Goal: Use online tool/utility: Utilize a website feature to perform a specific function

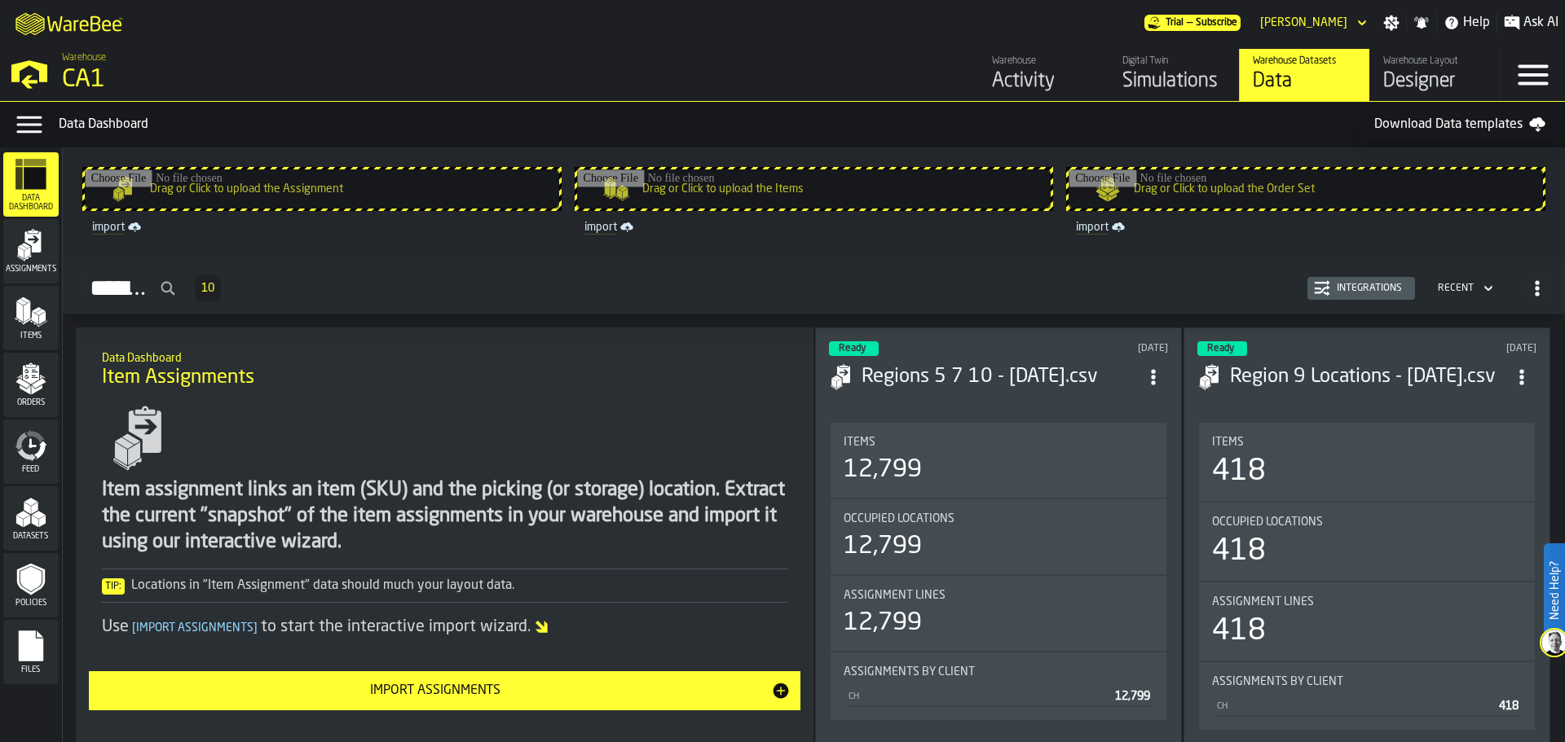
click at [38, 20] on icon "M A K I N G W A R E H O U S E S M O R E EF F I C I E N T" at bounding box center [70, 23] width 121 height 33
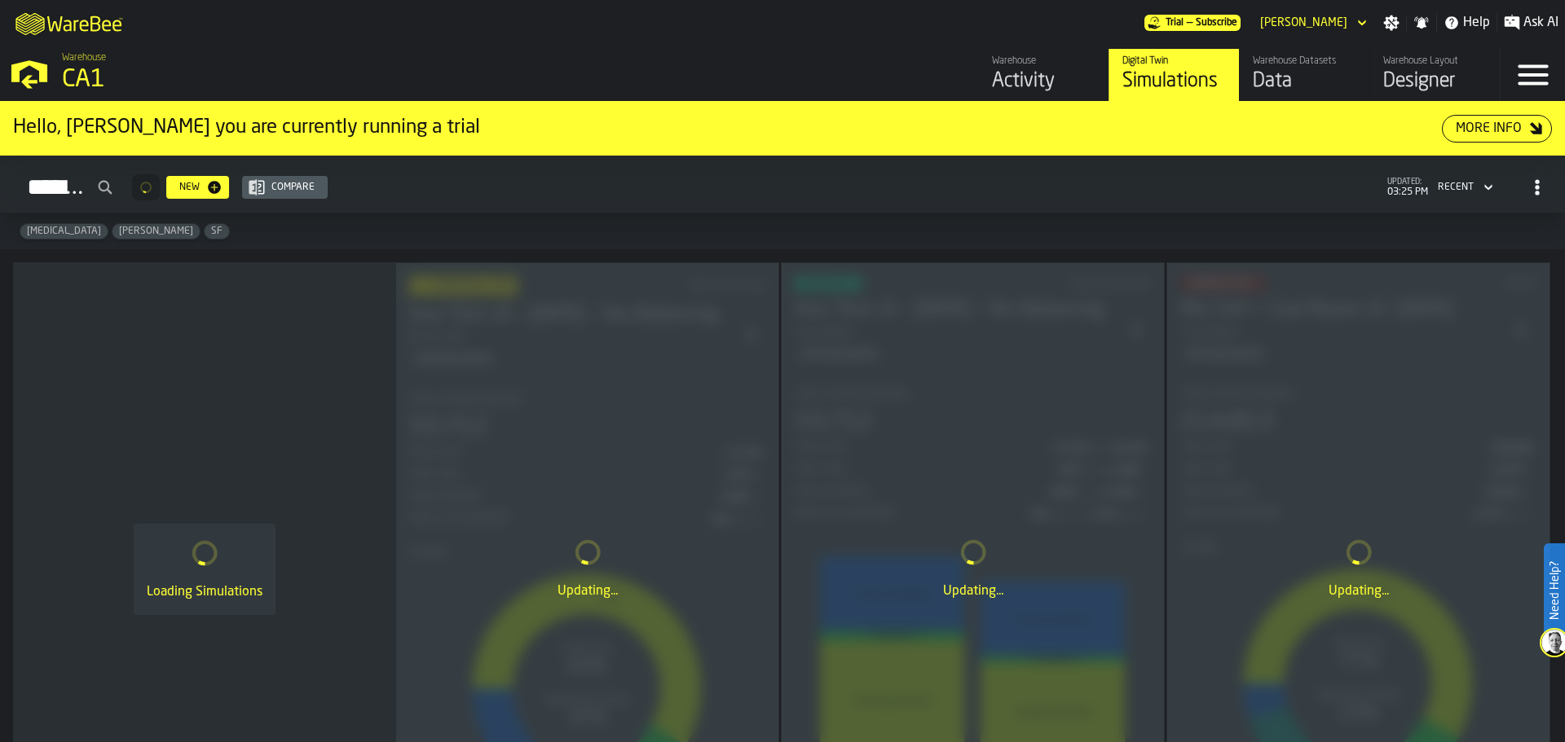
click at [25, 86] on polygon "button-toggle-Open —> Warehouse Menu" at bounding box center [29, 81] width 16 height 13
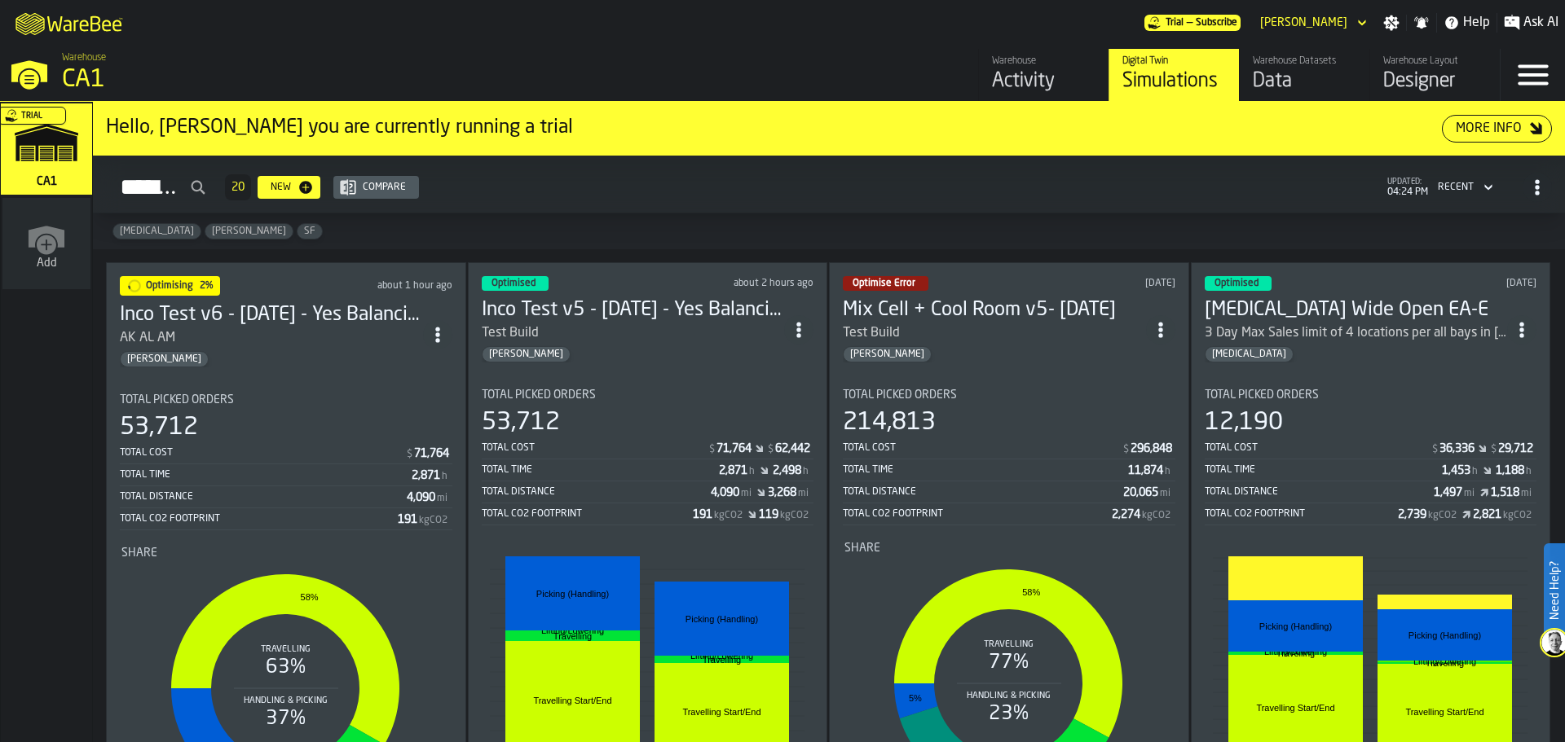
click at [87, 29] on icon "M A K I N G W A R E H O U S E S M O R E EF F I C I E N T" at bounding box center [70, 23] width 121 height 33
click at [294, 351] on div "[PERSON_NAME]" at bounding box center [271, 359] width 303 height 16
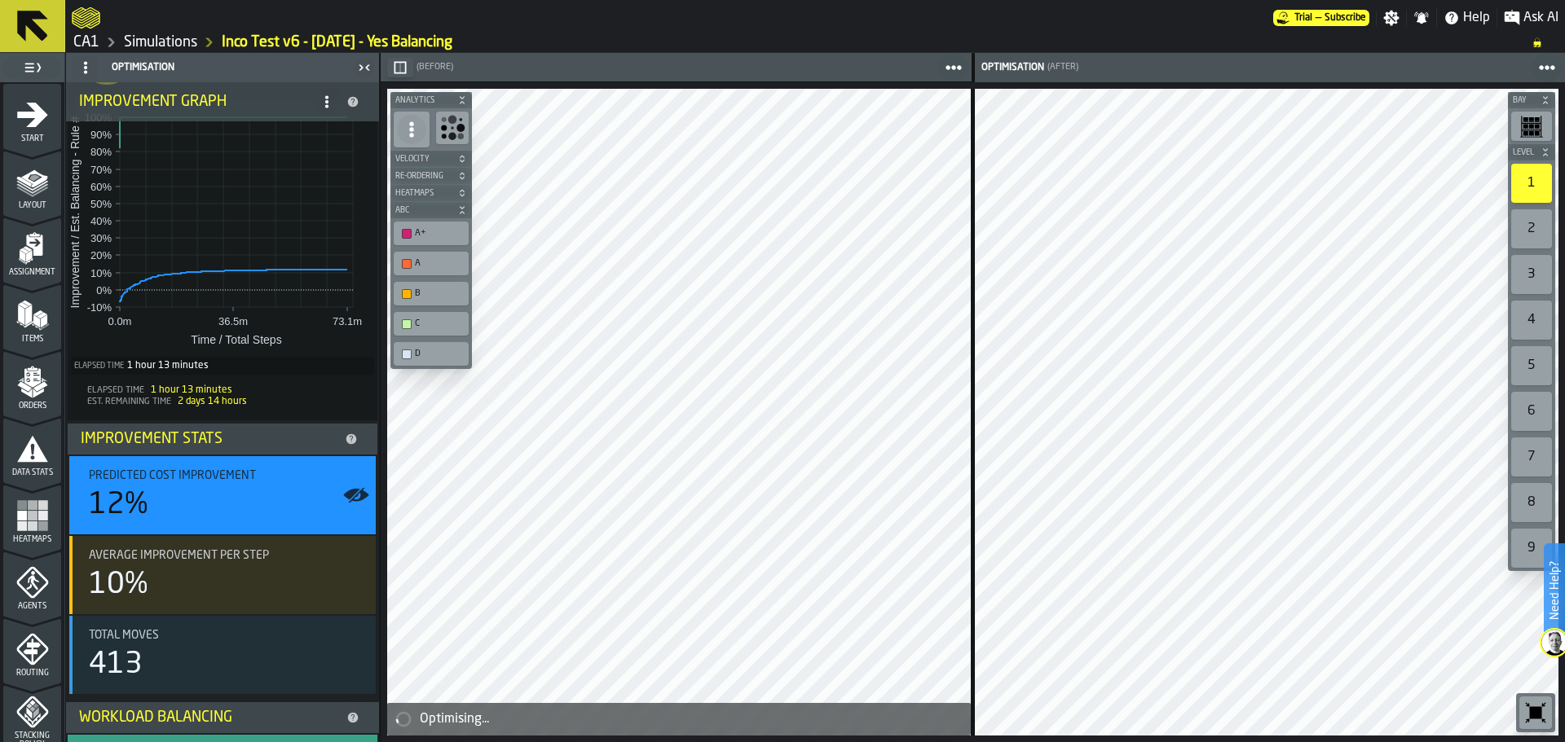
scroll to position [263, 0]
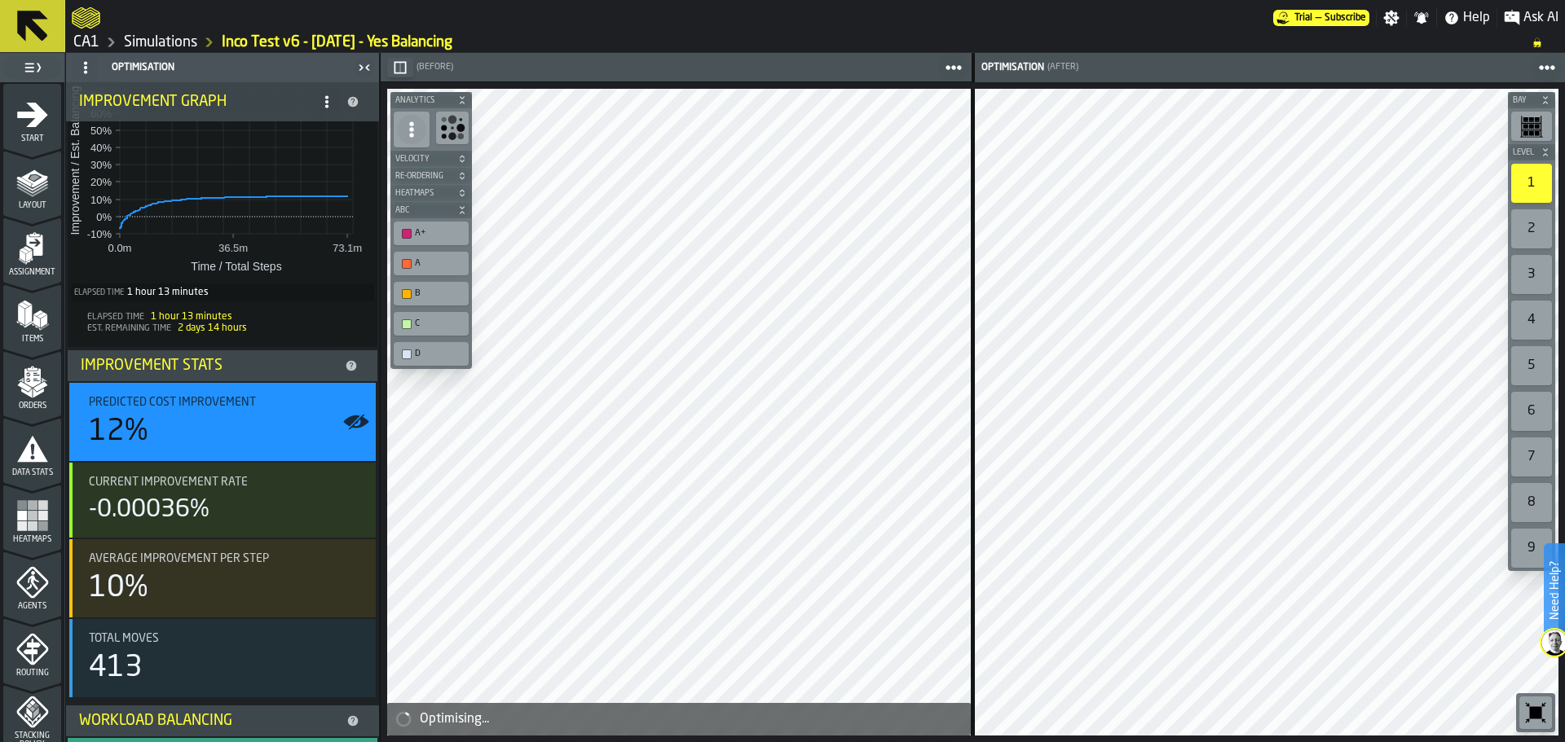
click at [379, 507] on div "Optimisation Optimisation Status Optimisation Improvement Graph Improvement, Es…" at bounding box center [222, 397] width 315 height 689
click at [373, 513] on li "Improvement, Est. Balancing - Rule # by time 1 % Optimising 0.0m 36.7m 73.3m Ti…" at bounding box center [222, 311] width 313 height 784
click at [381, 512] on div "Optimising... Bay Level 1 2 3 4 5 6 7 8 9 M A K I N G W A R E H O U S E S M O R…" at bounding box center [973, 412] width 1184 height 660
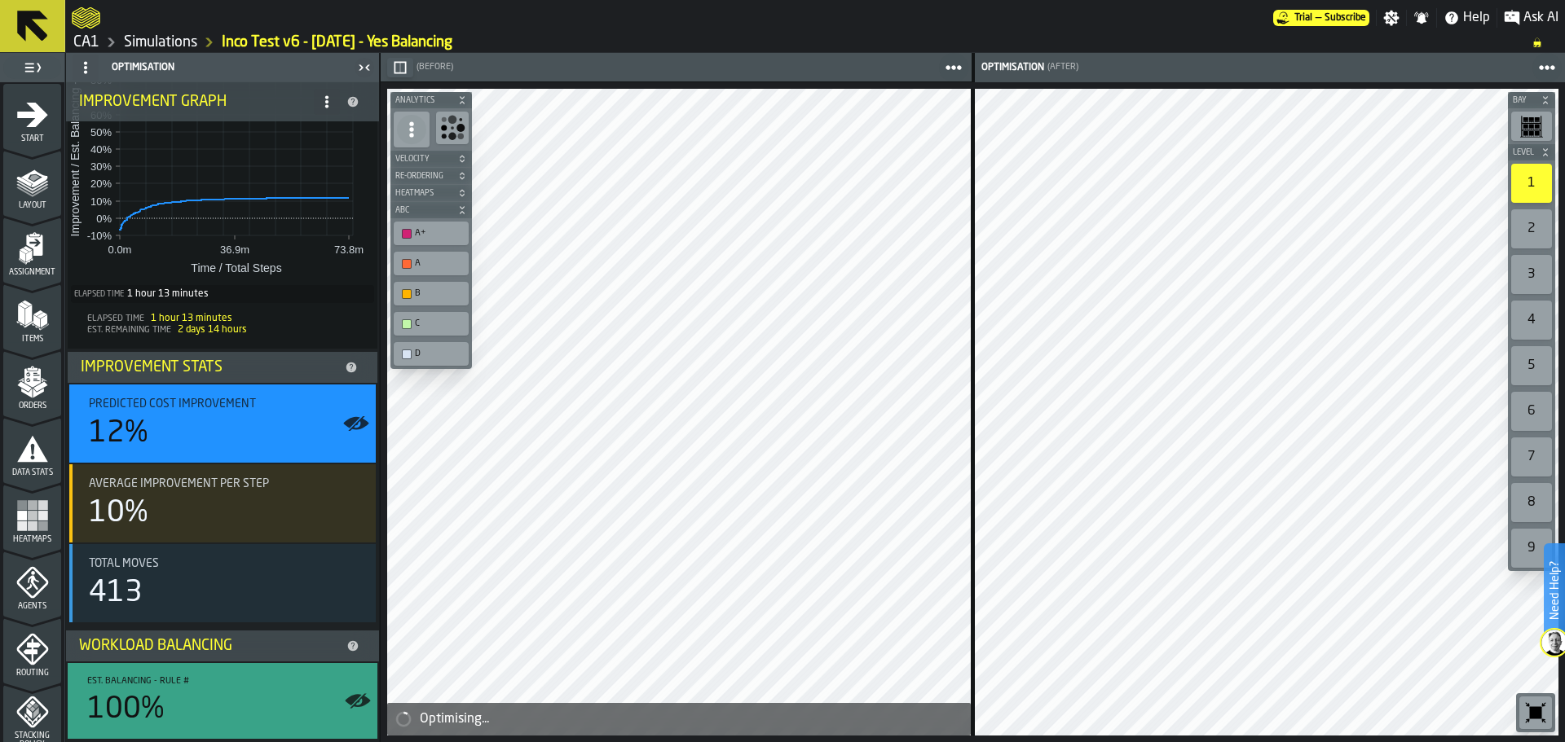
scroll to position [0, 0]
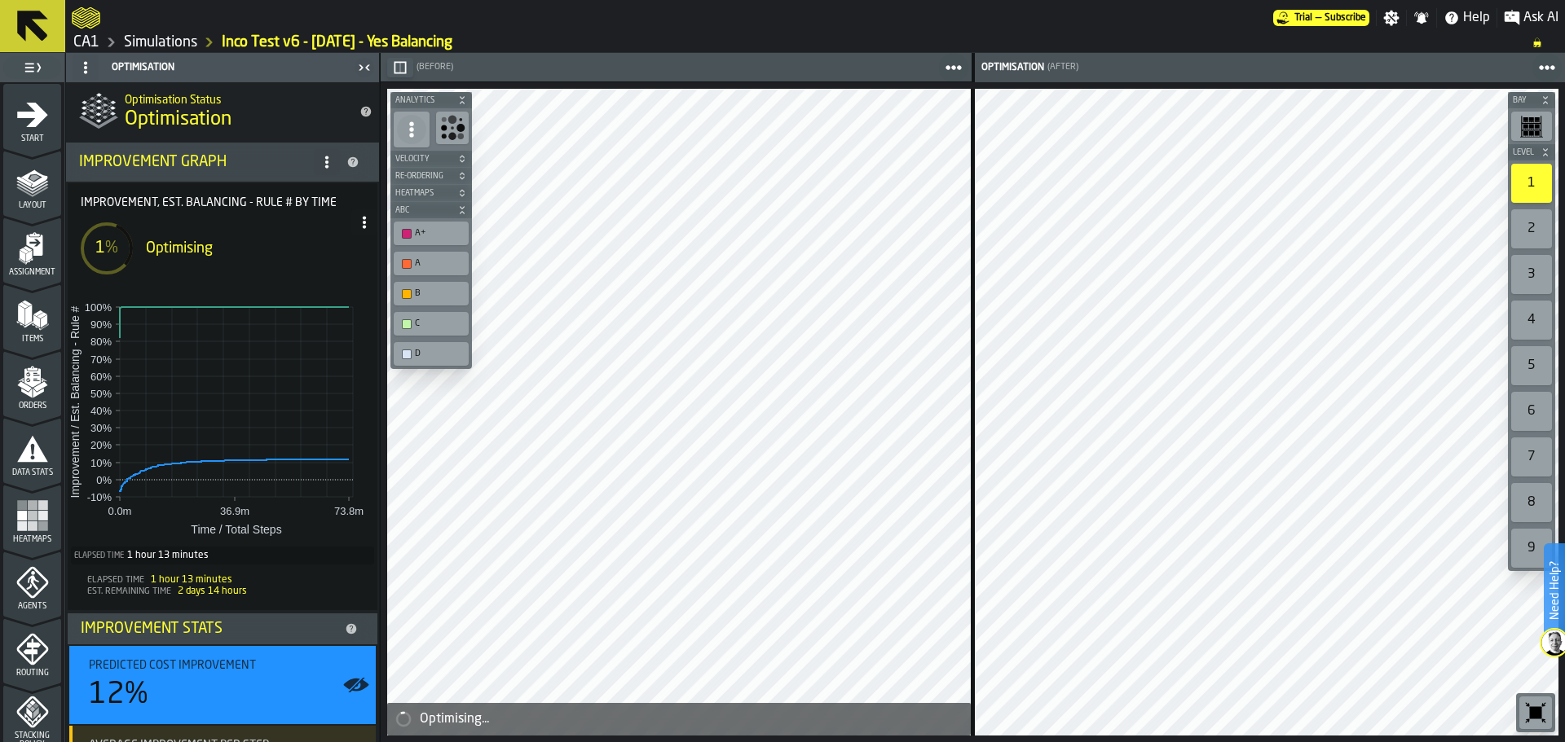
click at [319, 171] on span at bounding box center [327, 162] width 26 height 26
click at [255, 201] on div "Show Support Options..." at bounding box center [256, 195] width 137 height 20
click at [363, 218] on circle at bounding box center [364, 217] width 3 height 3
click at [273, 258] on div "Show Run Options" at bounding box center [309, 255] width 107 height 20
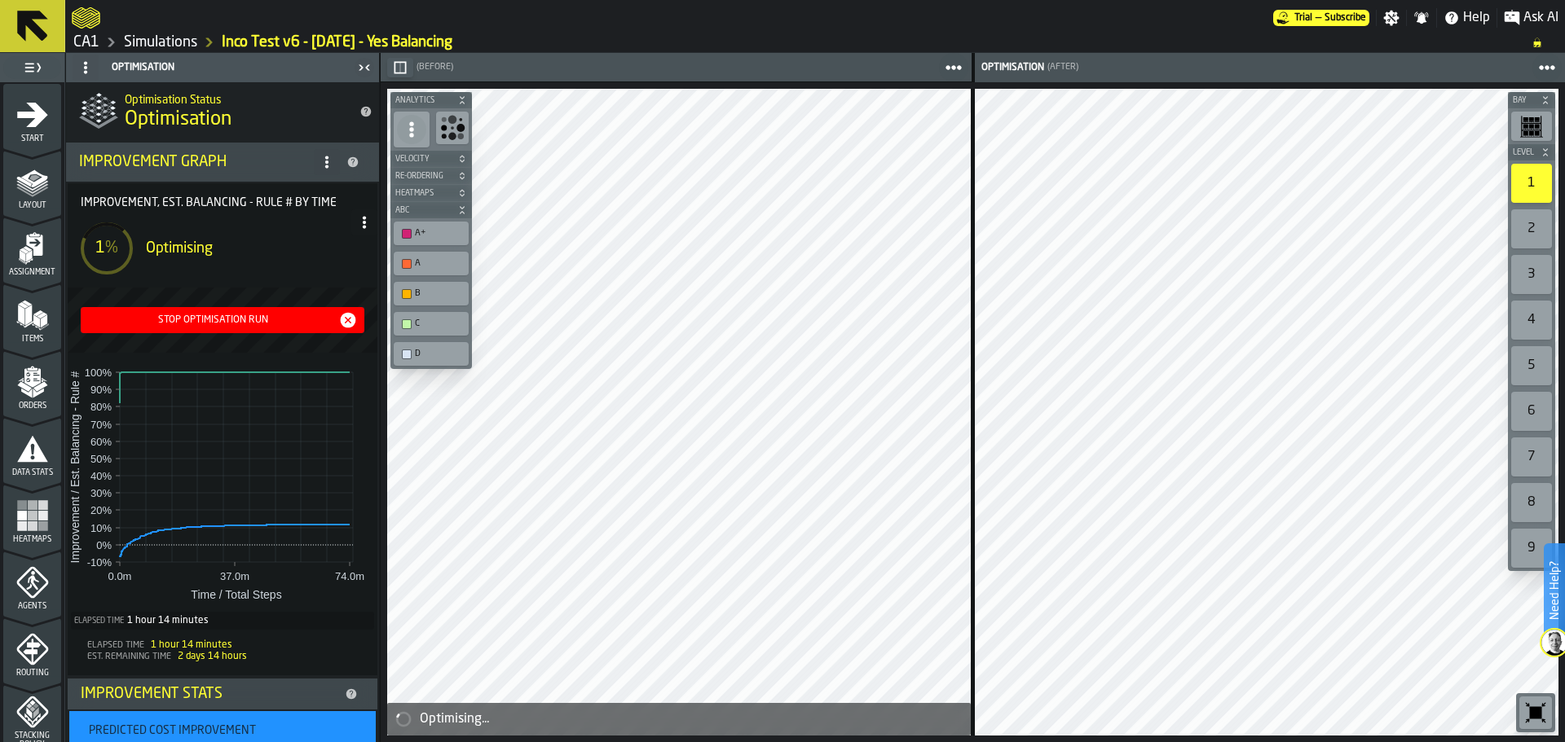
click at [234, 321] on div "Stop Optimisation Run" at bounding box center [212, 320] width 251 height 11
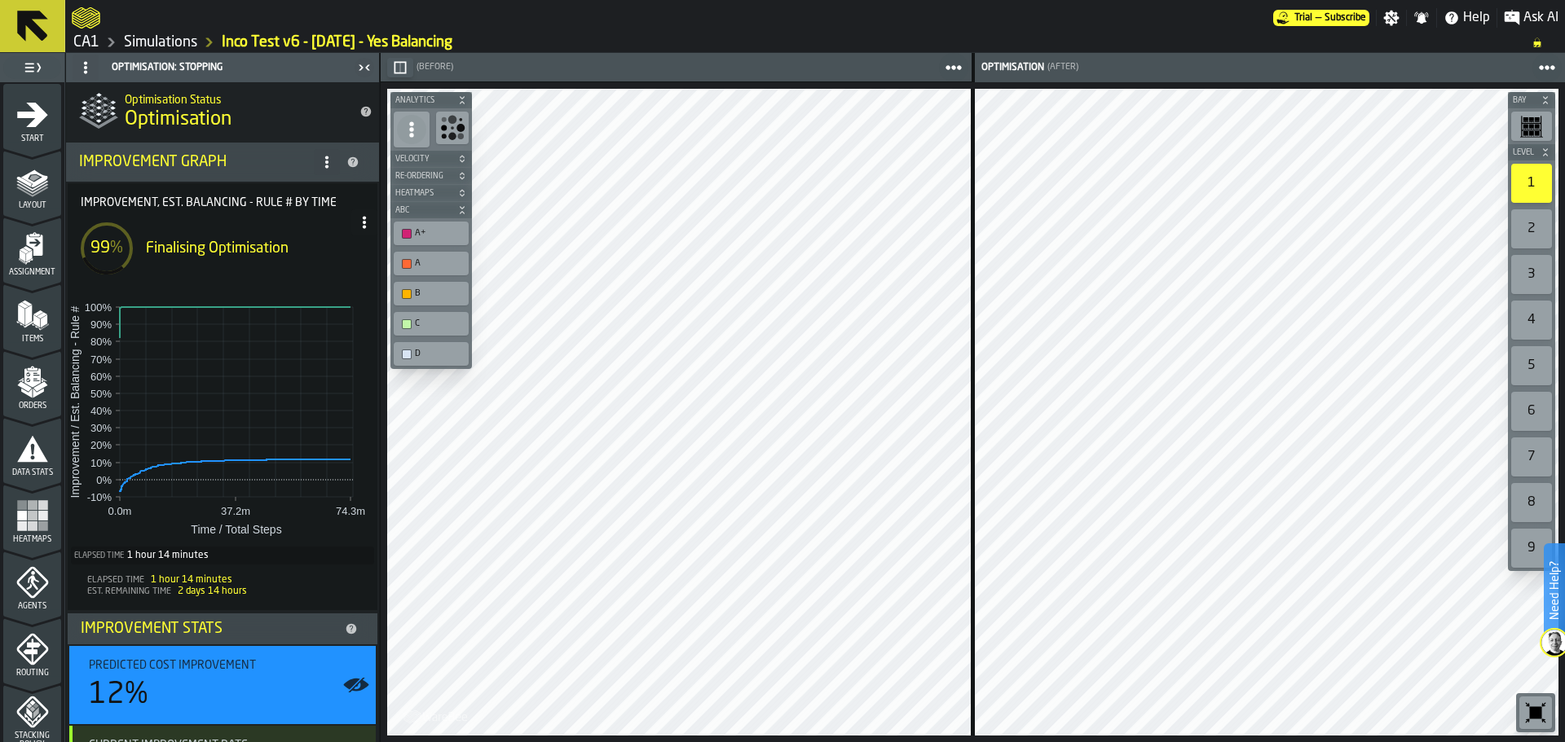
click at [49, 39] on icon at bounding box center [32, 26] width 39 height 39
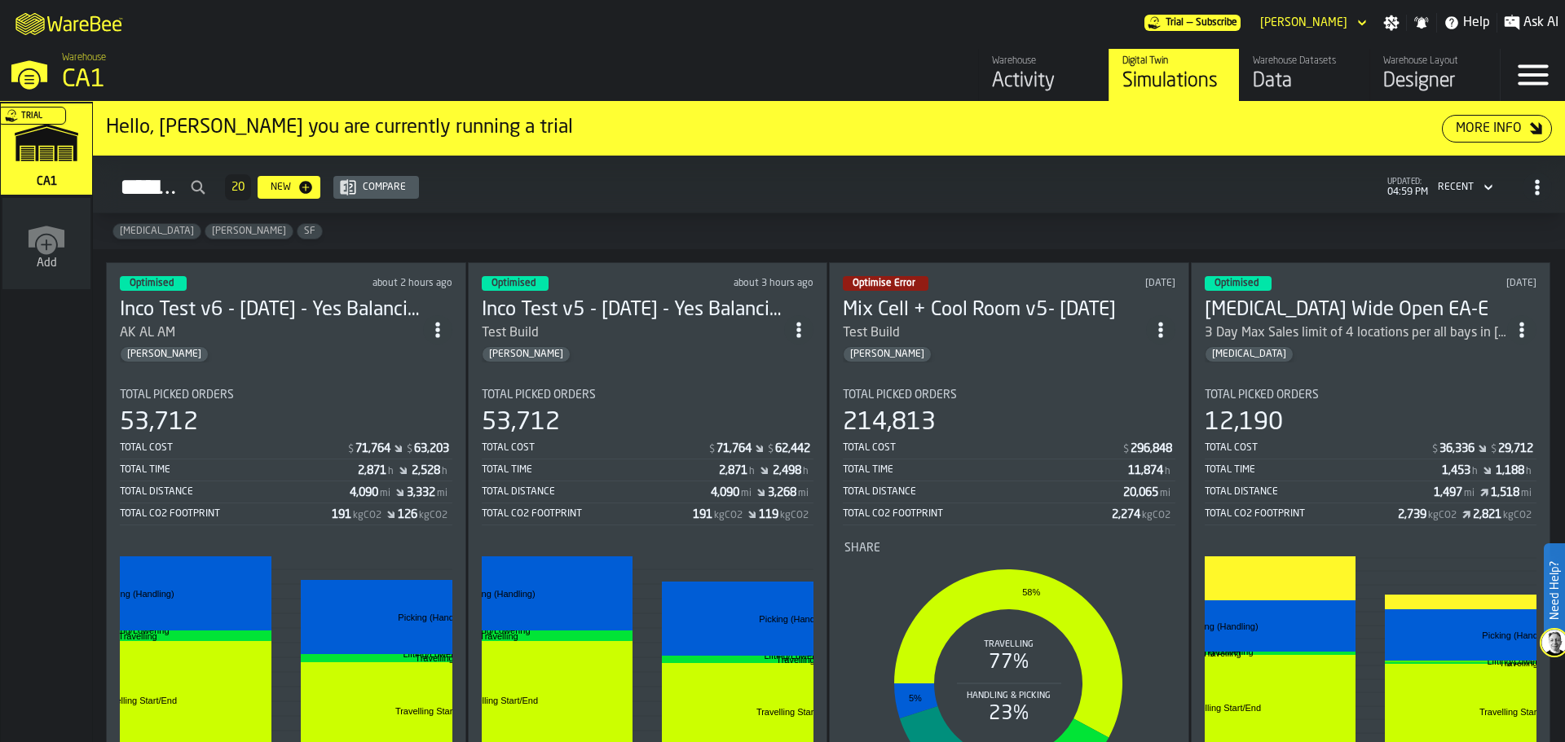
click at [307, 337] on div "AK AL AM" at bounding box center [271, 334] width 303 height 20
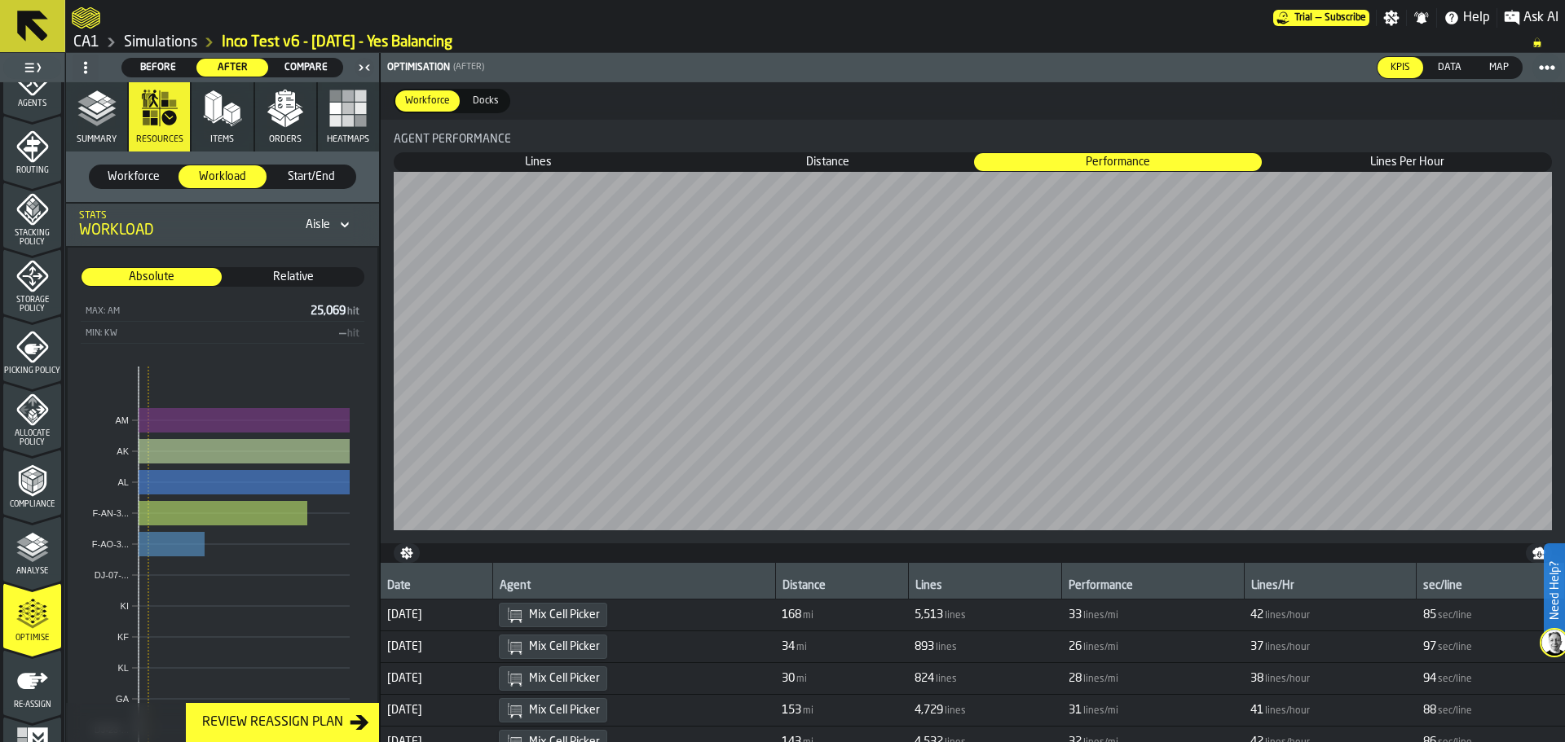
scroll to position [544, 0]
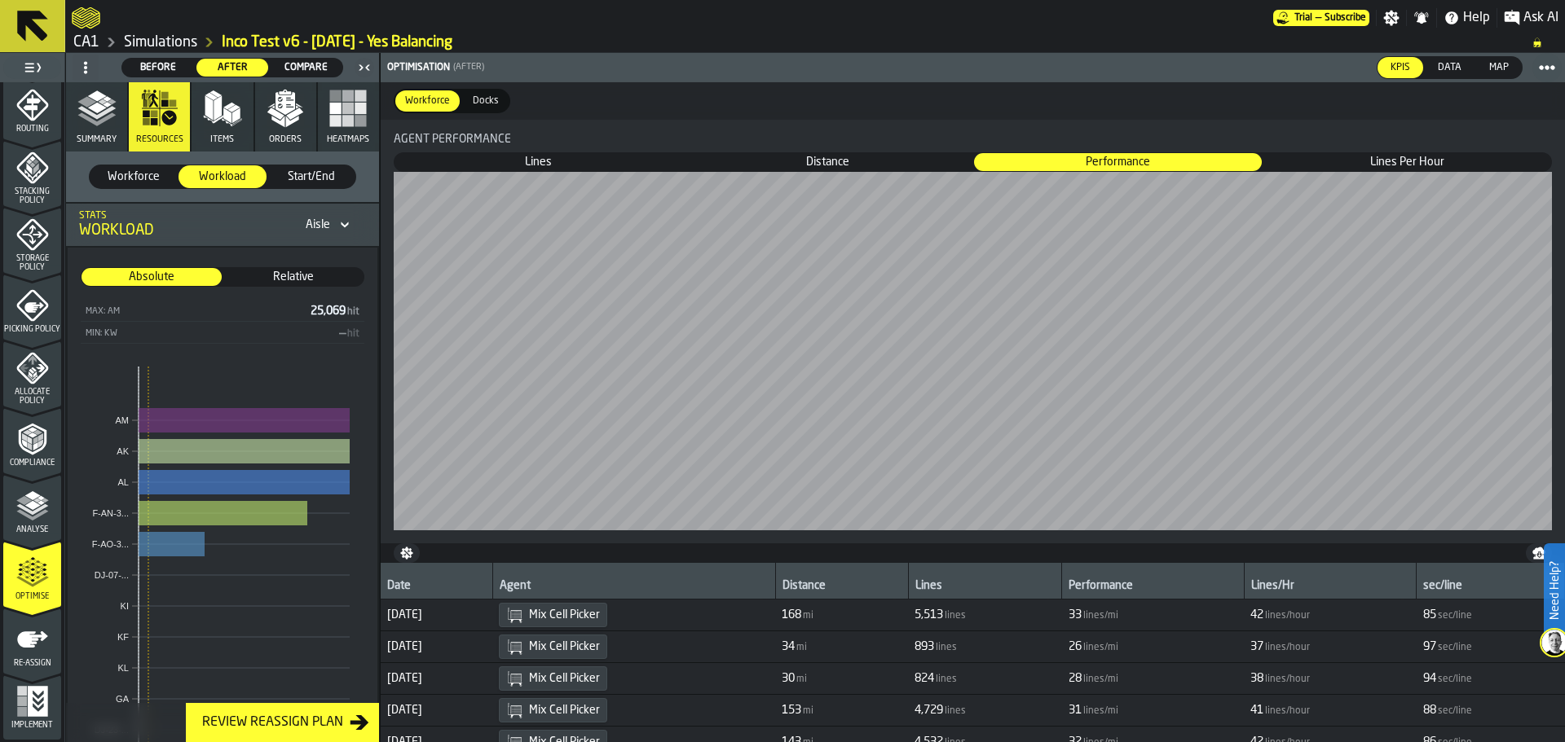
click at [328, 128] on button "Heatmaps" at bounding box center [348, 116] width 61 height 69
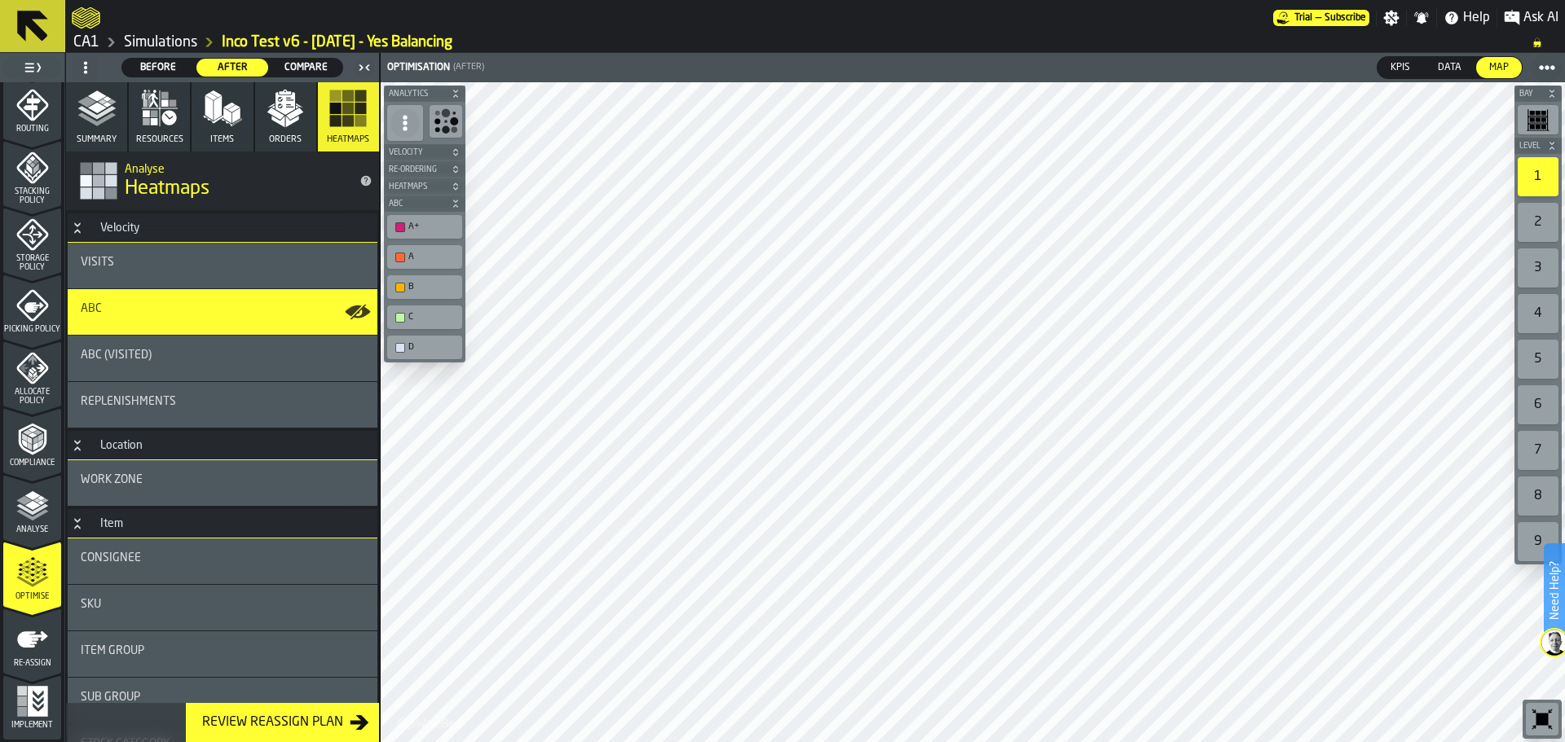
click at [100, 121] on polyline "button" at bounding box center [96, 118] width 38 height 13
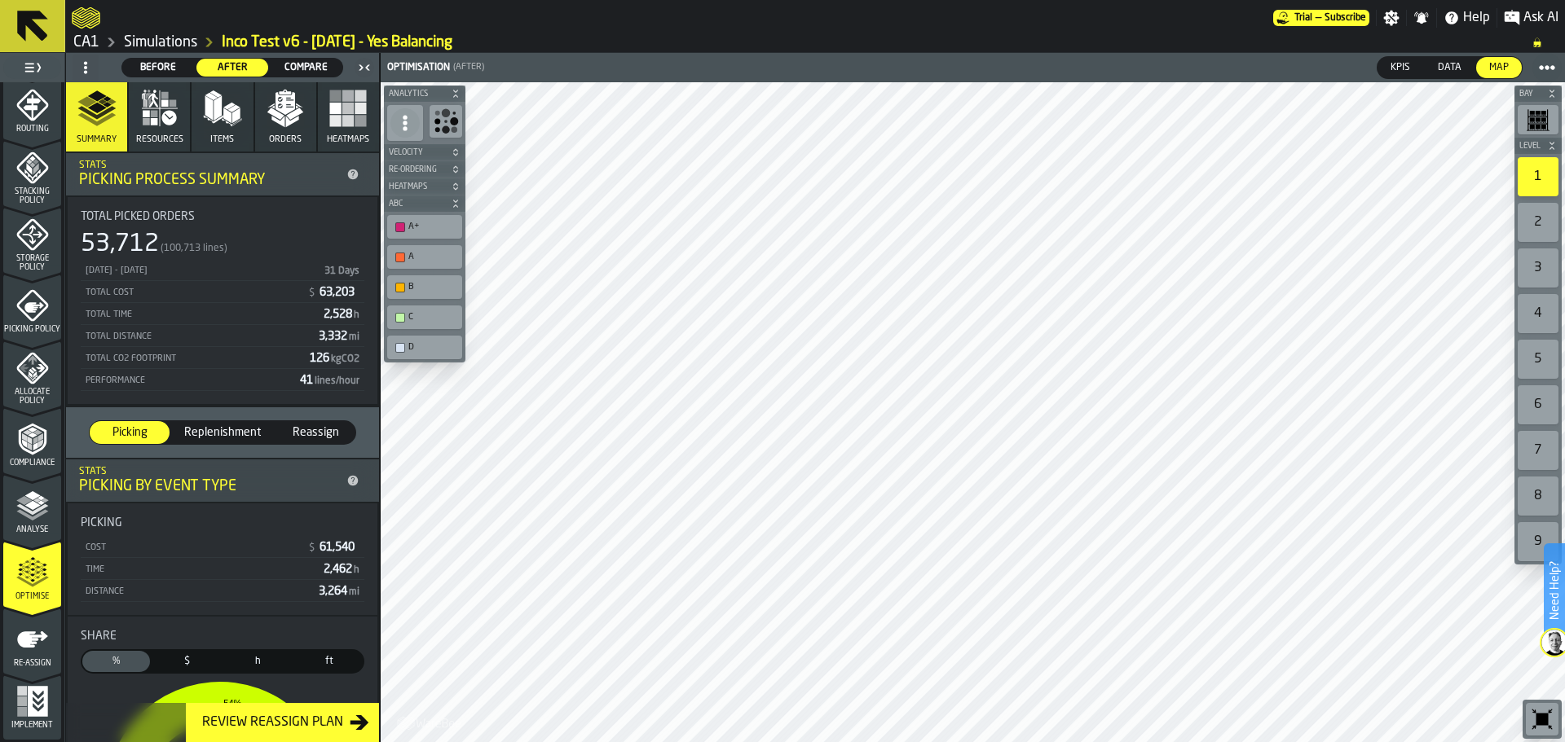
click at [315, 67] on span "Compare" at bounding box center [305, 67] width 59 height 15
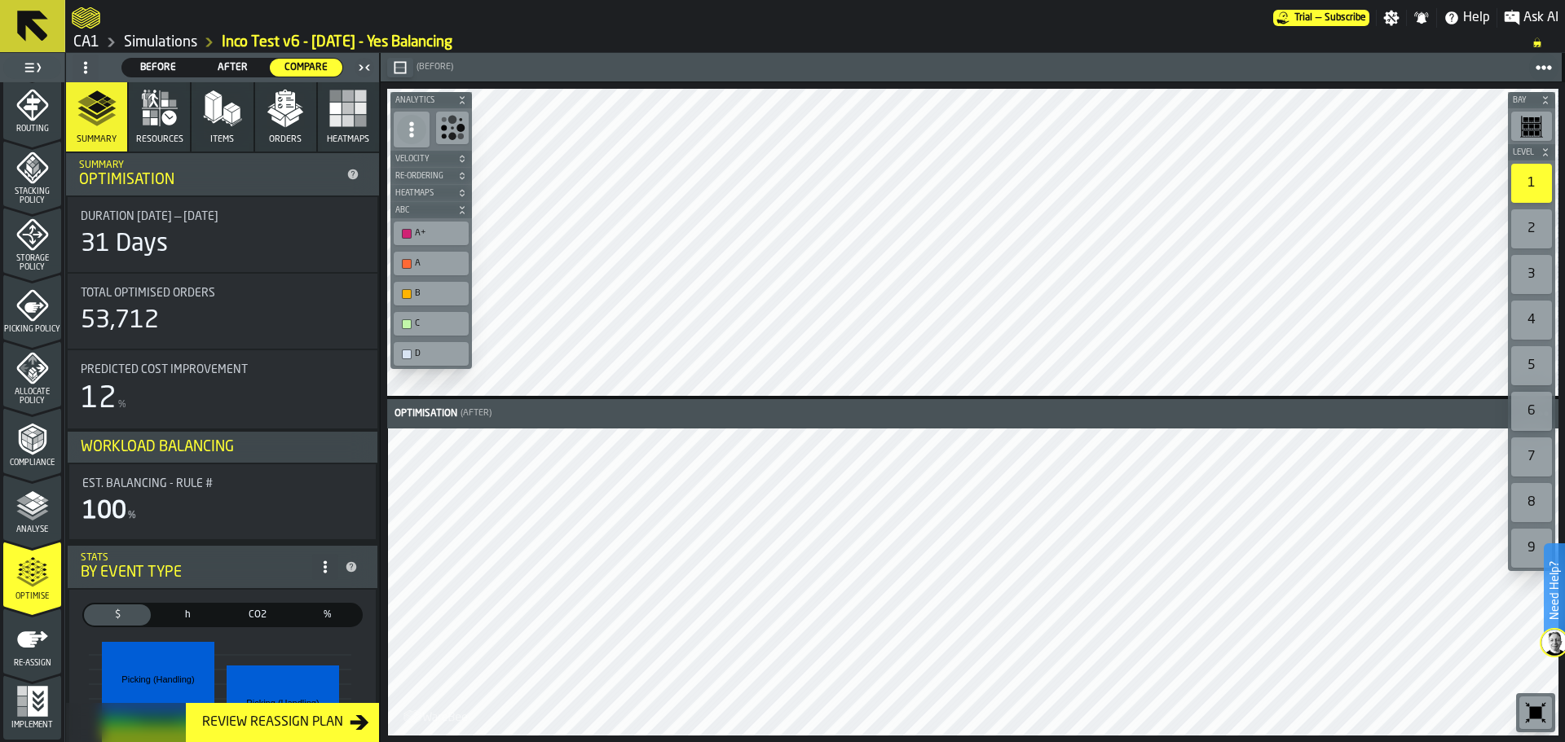
click at [179, 125] on button "Resources" at bounding box center [159, 116] width 61 height 69
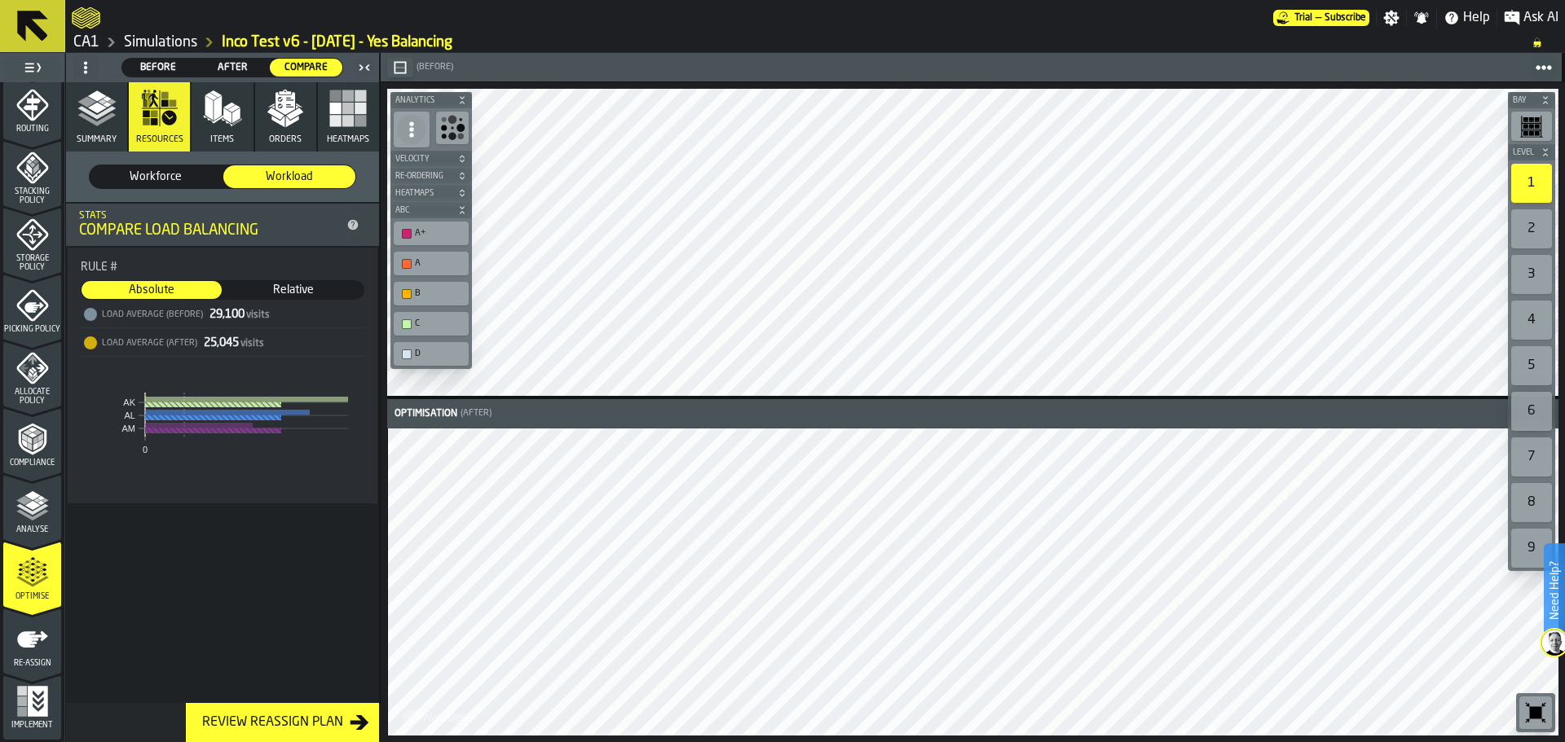
click at [211, 133] on button "Items" at bounding box center [222, 116] width 61 height 69
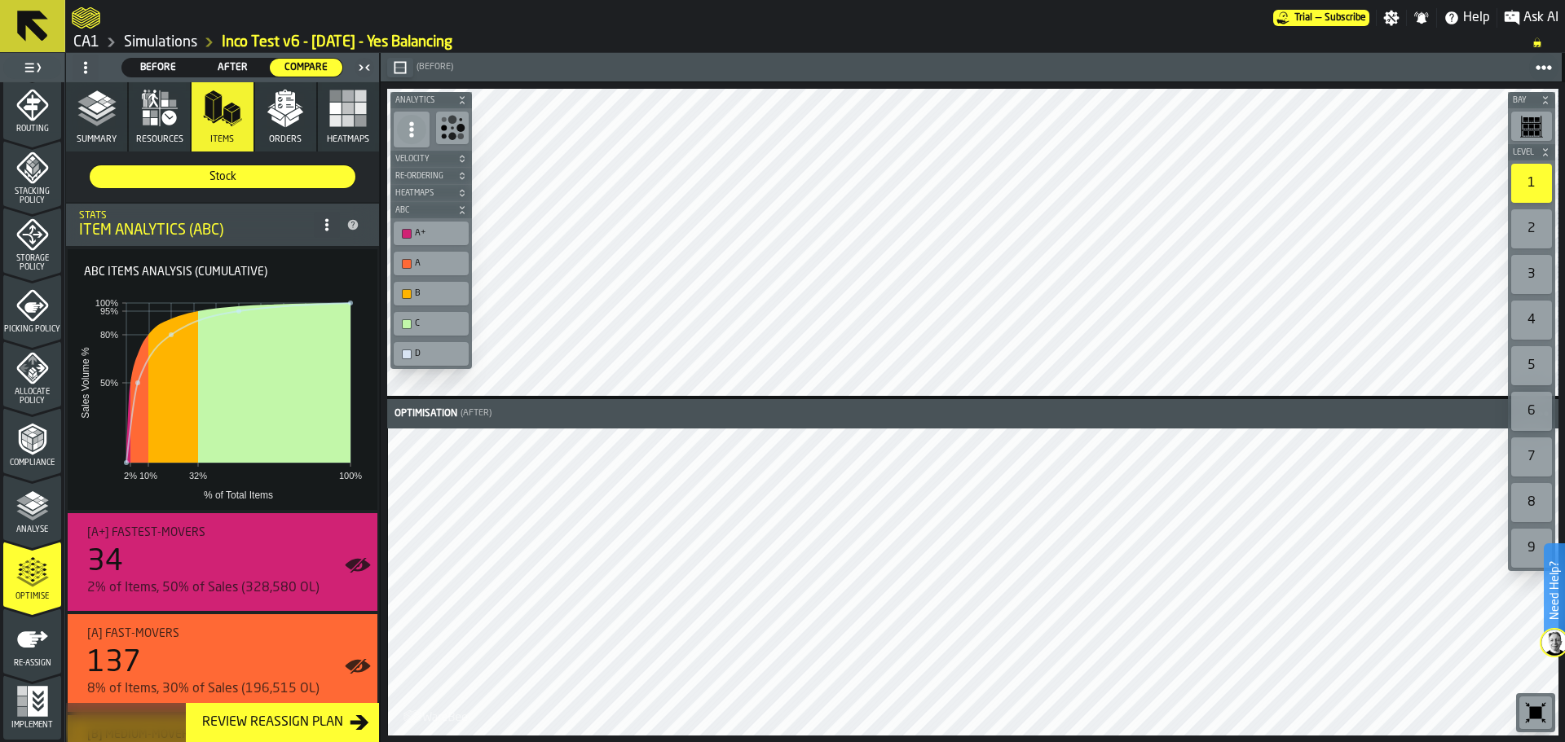
click at [239, 66] on span "After" at bounding box center [232, 67] width 59 height 15
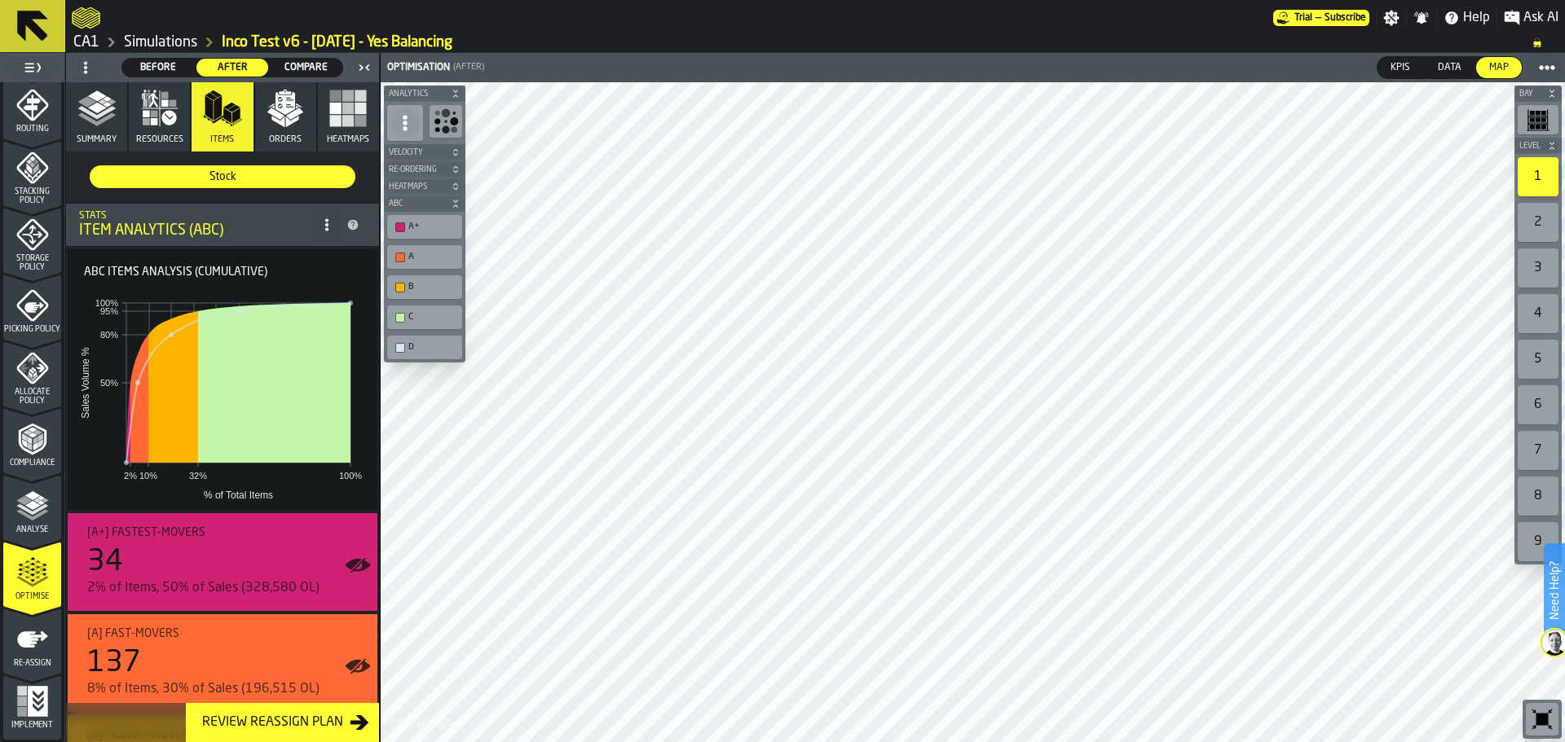
click at [156, 114] on icon "button" at bounding box center [159, 108] width 39 height 39
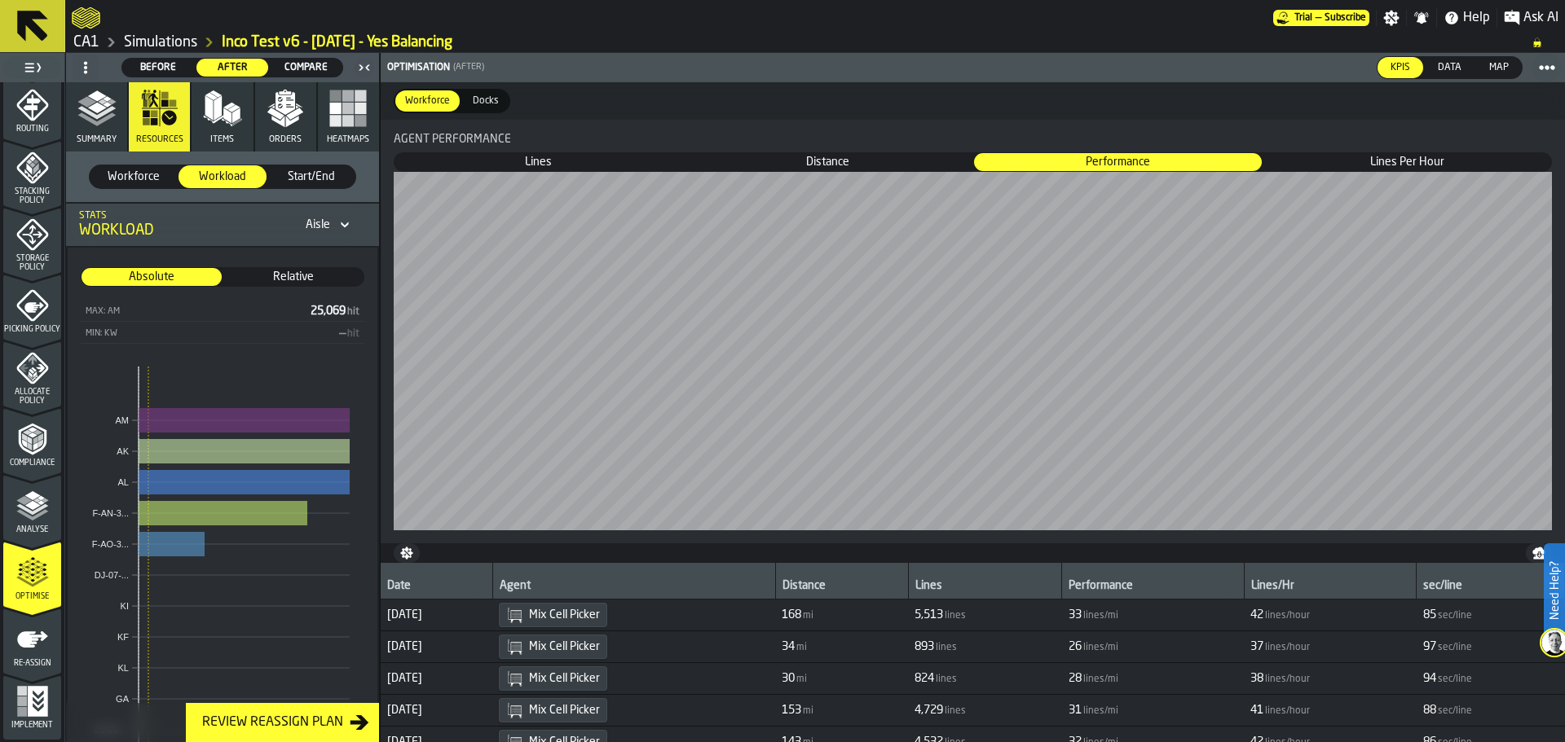
click at [82, 127] on icon "button" at bounding box center [96, 108] width 39 height 39
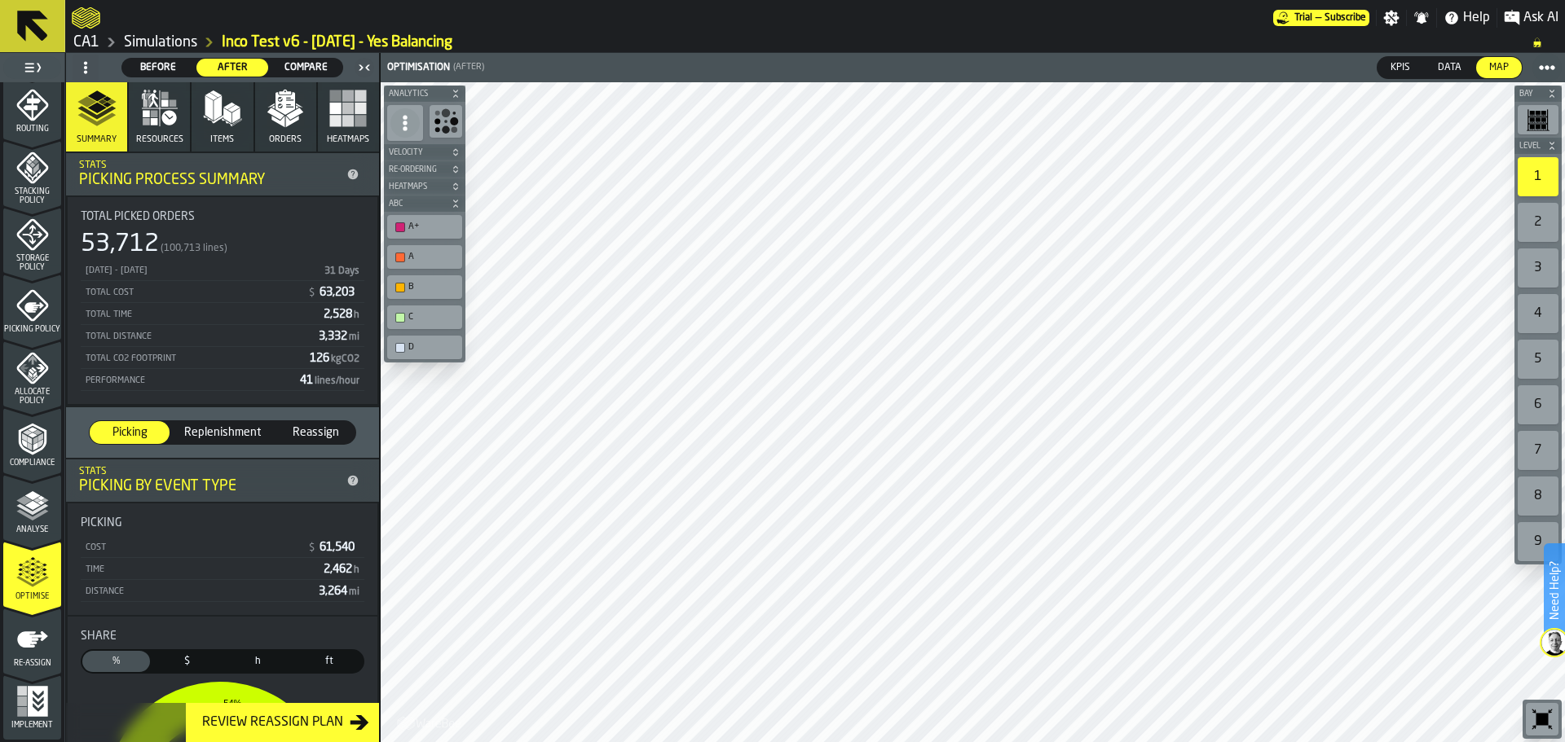
click at [322, 64] on span "Compare" at bounding box center [305, 67] width 59 height 15
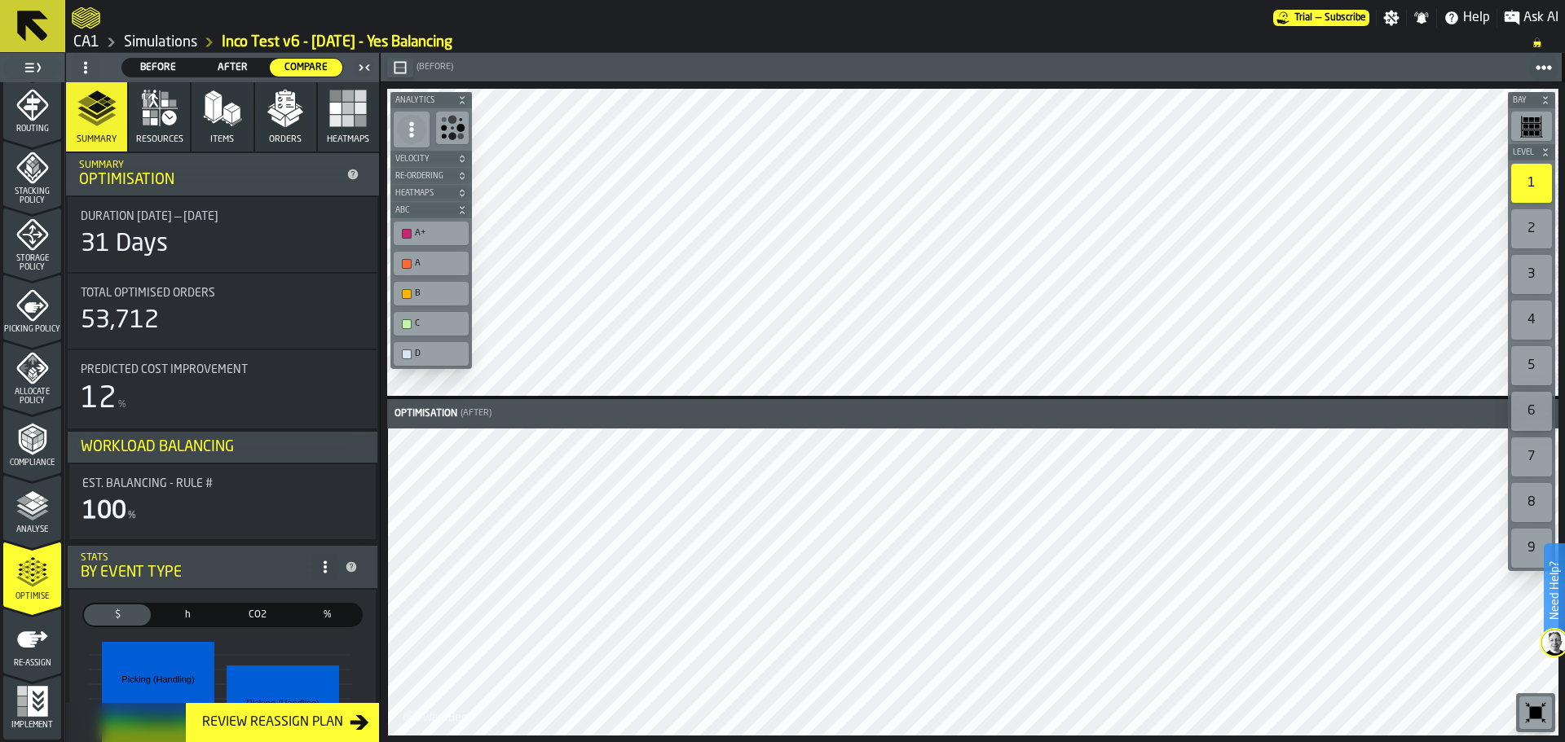
click at [51, 29] on icon at bounding box center [32, 26] width 39 height 39
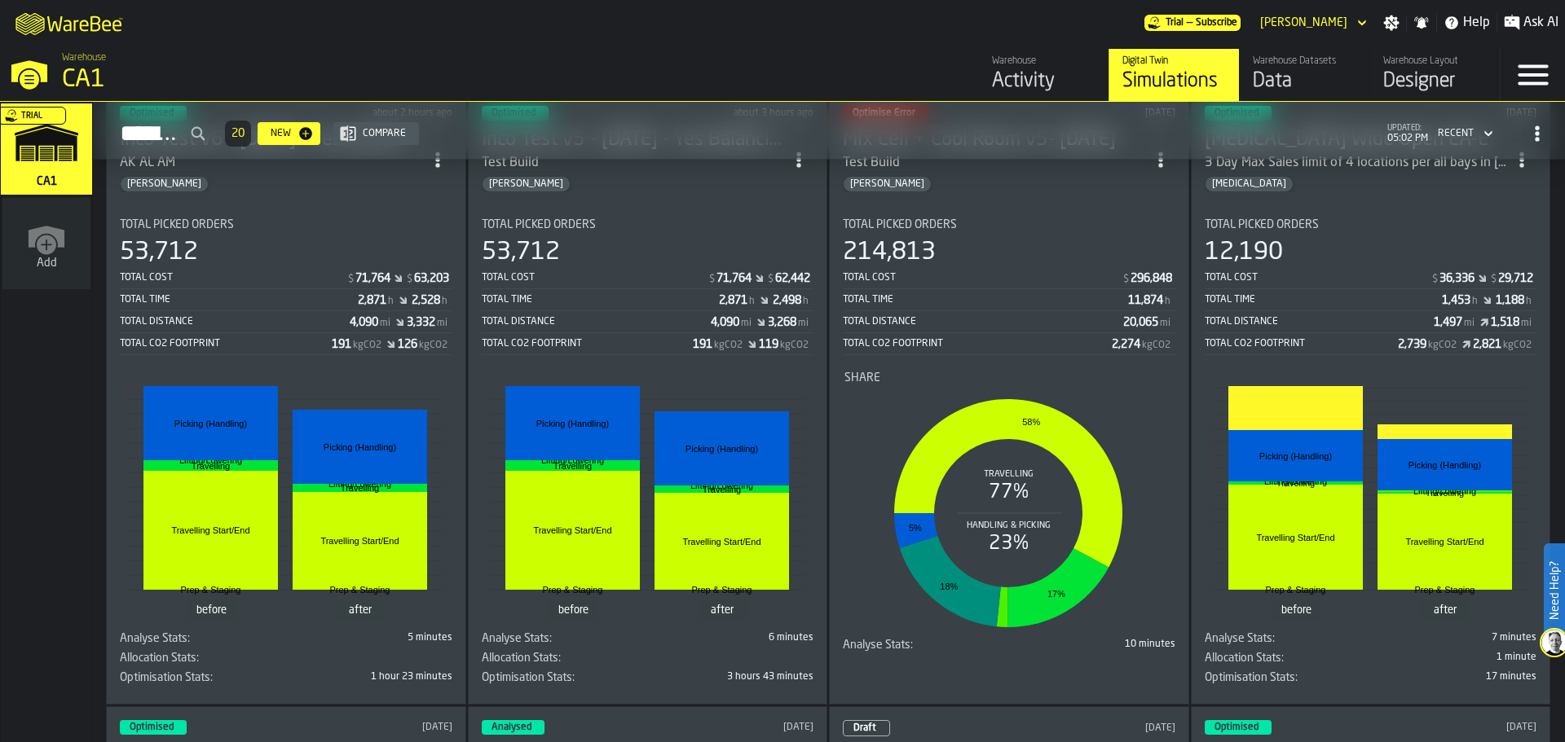
scroll to position [163, 0]
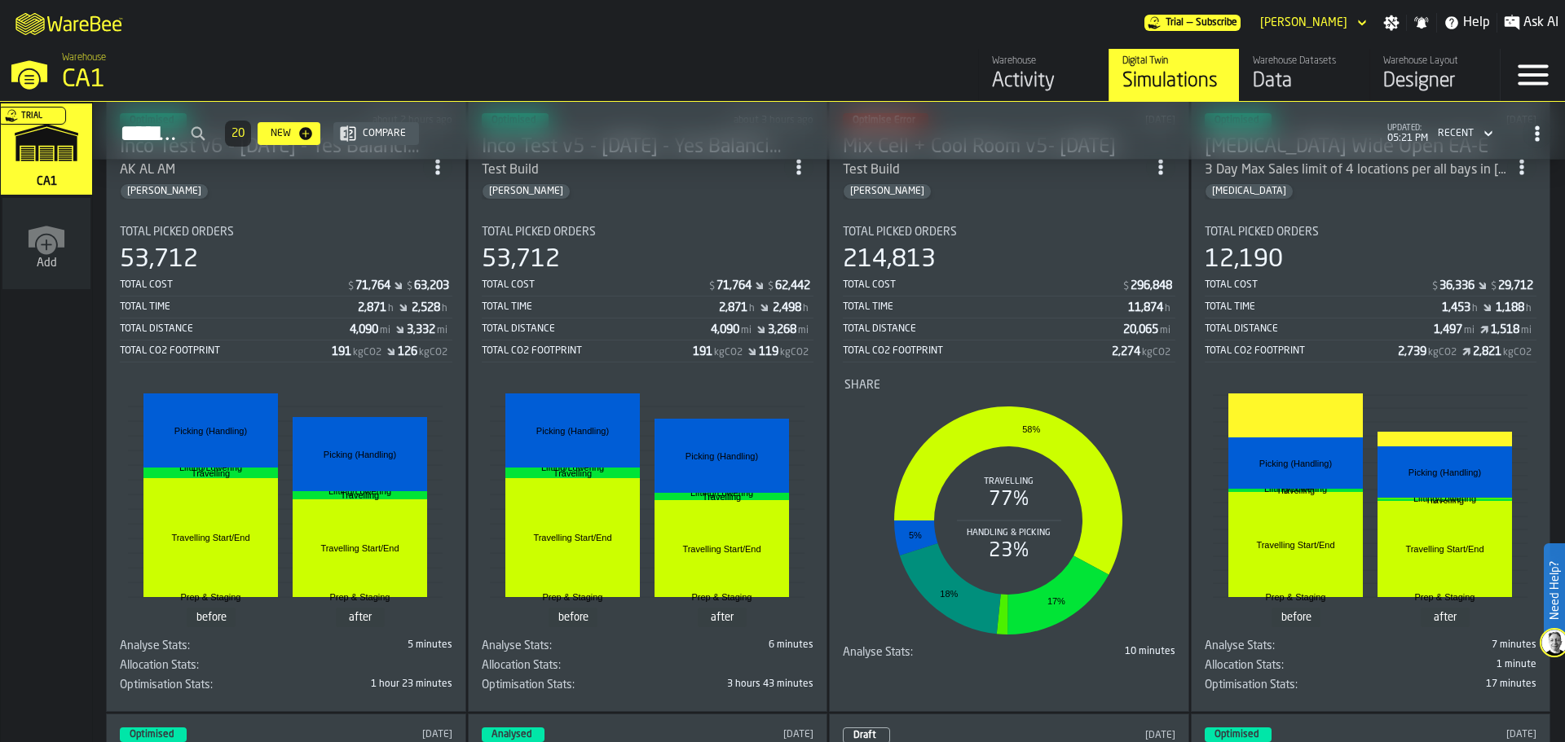
click at [108, 28] on icon "M A K I N G W A R E H O U S E S M O R E EF F I C I E N T" at bounding box center [70, 23] width 121 height 33
